Goal: Obtain resource: Download file/media

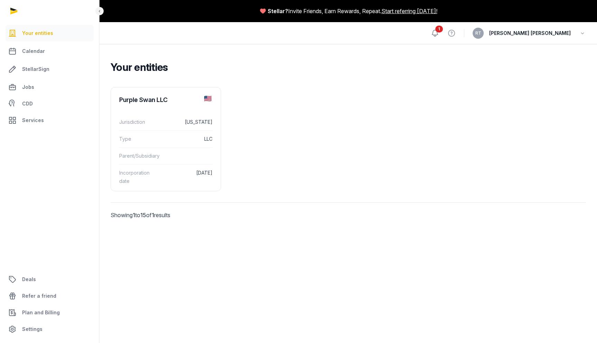
click at [439, 37] on icon at bounding box center [435, 33] width 8 height 8
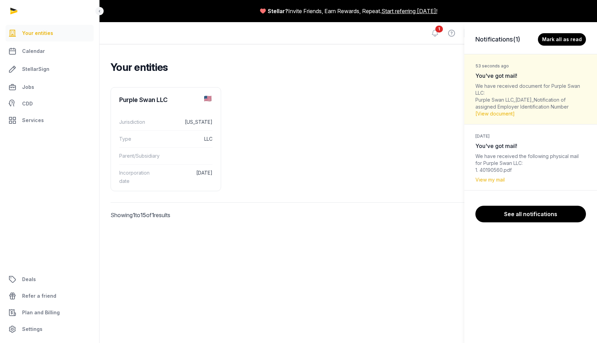
click at [556, 104] on div "We have received document for Purple Swan LLC: Purple Swan LLC_2025-09-16_Notif…" at bounding box center [530, 100] width 111 height 35
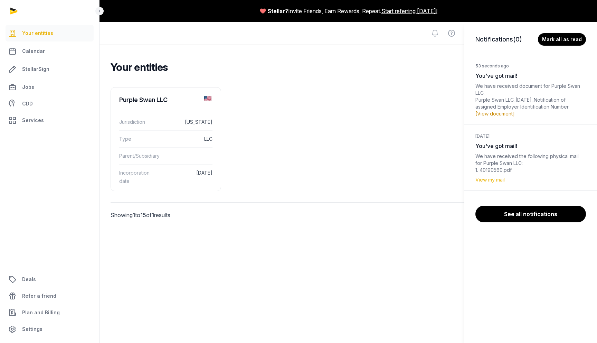
click at [487, 115] on link "[View document]" at bounding box center [494, 114] width 39 height 6
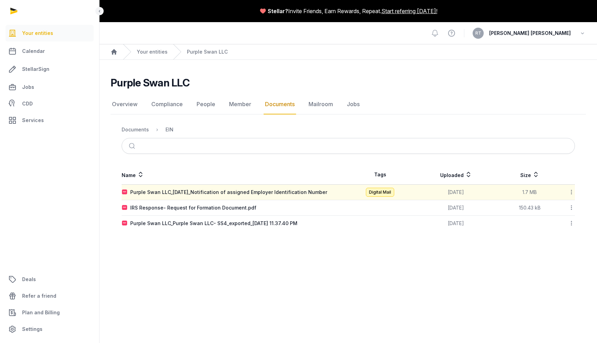
click at [570, 199] on td "View summary Download" at bounding box center [567, 192] width 15 height 16
click at [242, 195] on div "Purple Swan LLC_[DATE]_Notification of assigned Employer Identification Number" at bounding box center [228, 192] width 197 height 7
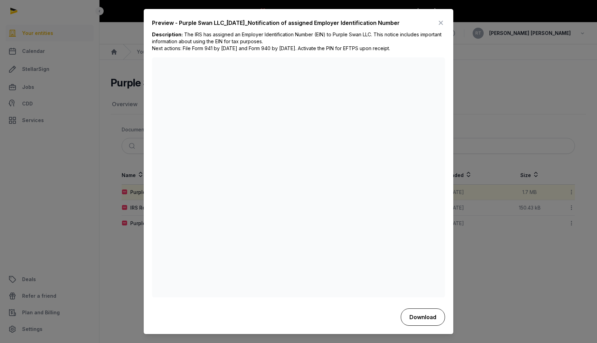
click at [430, 319] on button "Download" at bounding box center [423, 316] width 44 height 17
click at [493, 94] on div at bounding box center [298, 171] width 597 height 343
click at [437, 21] on icon at bounding box center [441, 23] width 8 height 11
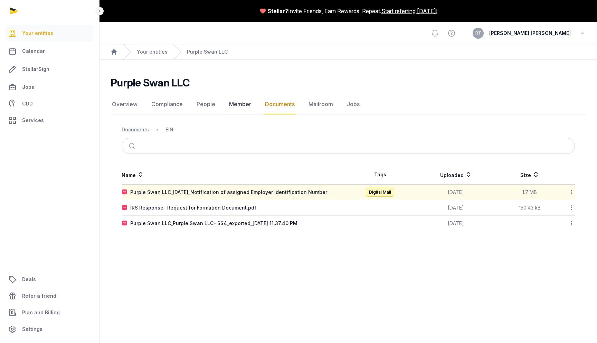
click at [232, 106] on link "Member" at bounding box center [240, 104] width 25 height 20
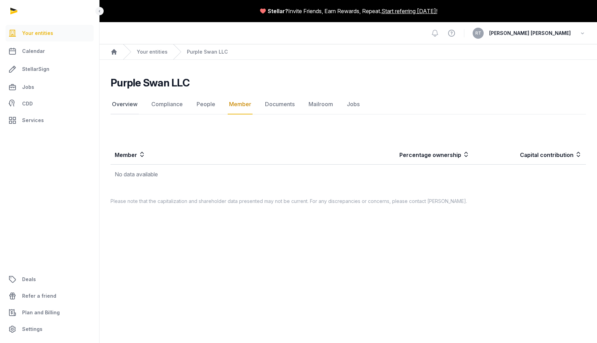
click at [123, 104] on link "Overview" at bounding box center [125, 104] width 28 height 20
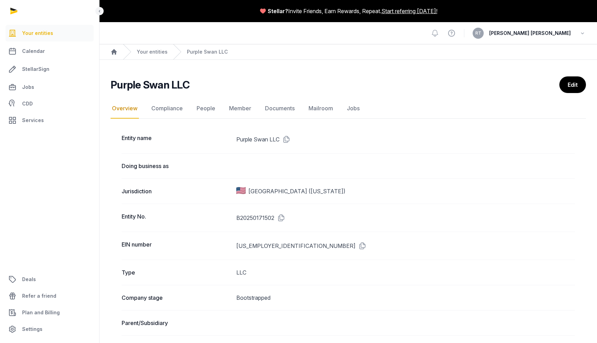
click at [249, 219] on dd "B20250171502" at bounding box center [405, 217] width 338 height 11
click at [164, 109] on link "Compliance" at bounding box center [167, 108] width 34 height 20
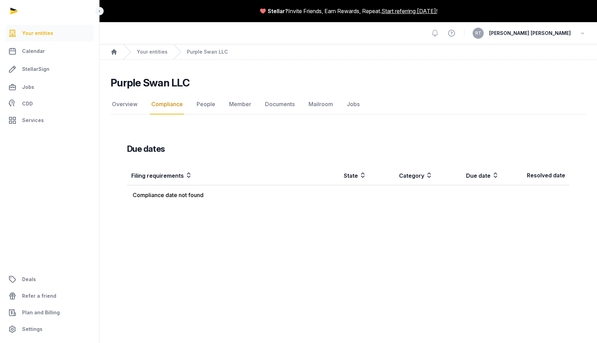
click at [41, 57] on div "Your entities Calendar StellarSign Jobs CDD Services Deals Refer a friend Plan …" at bounding box center [298, 171] width 597 height 343
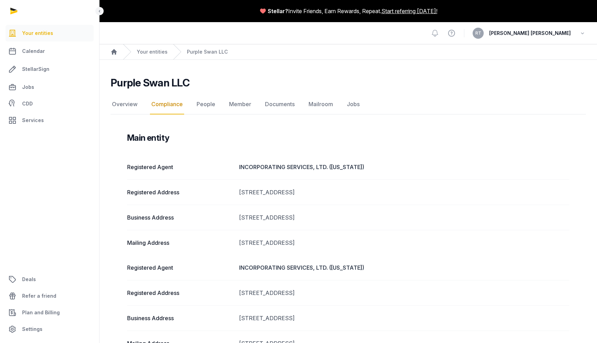
click at [41, 57] on link "Calendar" at bounding box center [50, 51] width 88 height 17
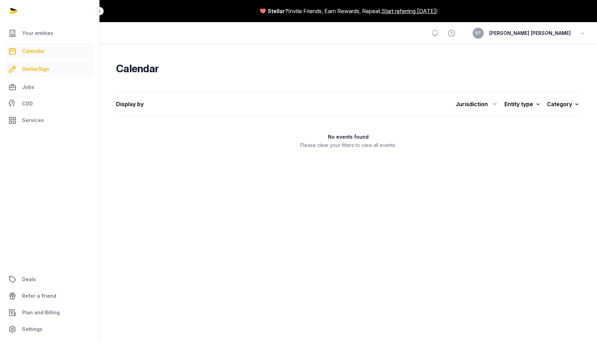
click at [41, 69] on span "StellarSign" at bounding box center [35, 69] width 27 height 8
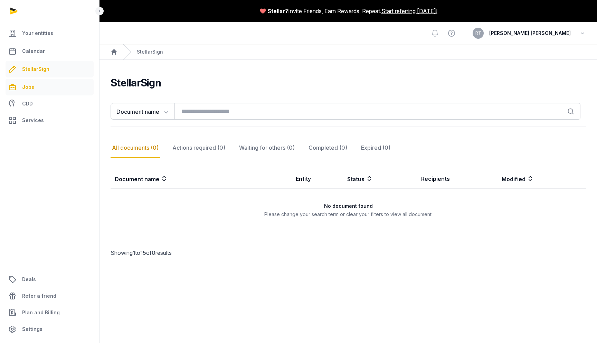
click at [52, 90] on link "Jobs" at bounding box center [50, 87] width 88 height 17
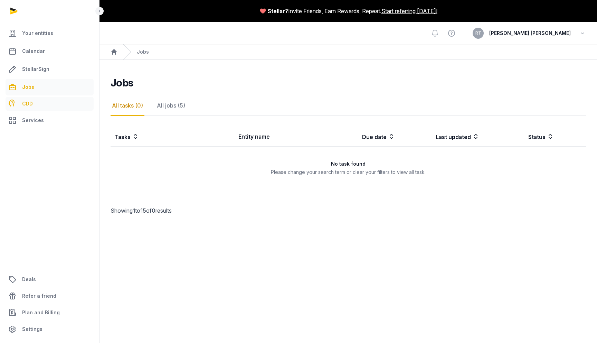
click at [60, 104] on link "CDD" at bounding box center [50, 104] width 88 height 14
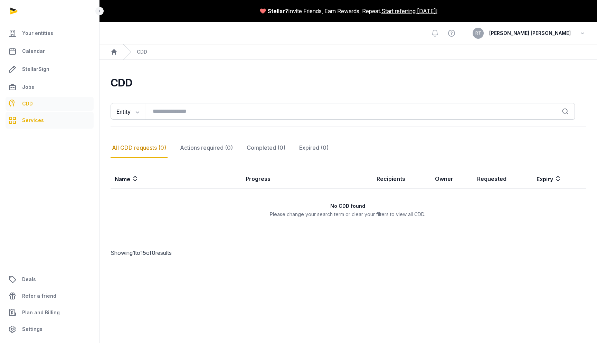
click at [54, 118] on link "Services" at bounding box center [50, 120] width 88 height 17
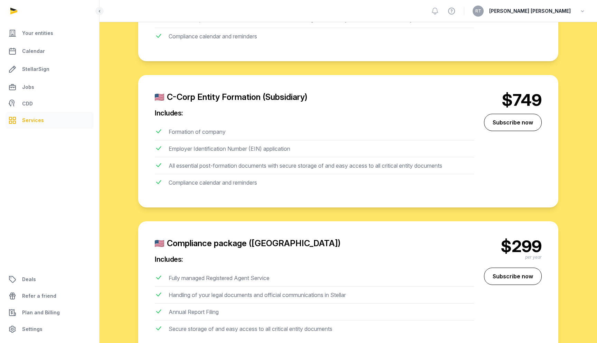
scroll to position [358, 0]
